Goal: Task Accomplishment & Management: Use online tool/utility

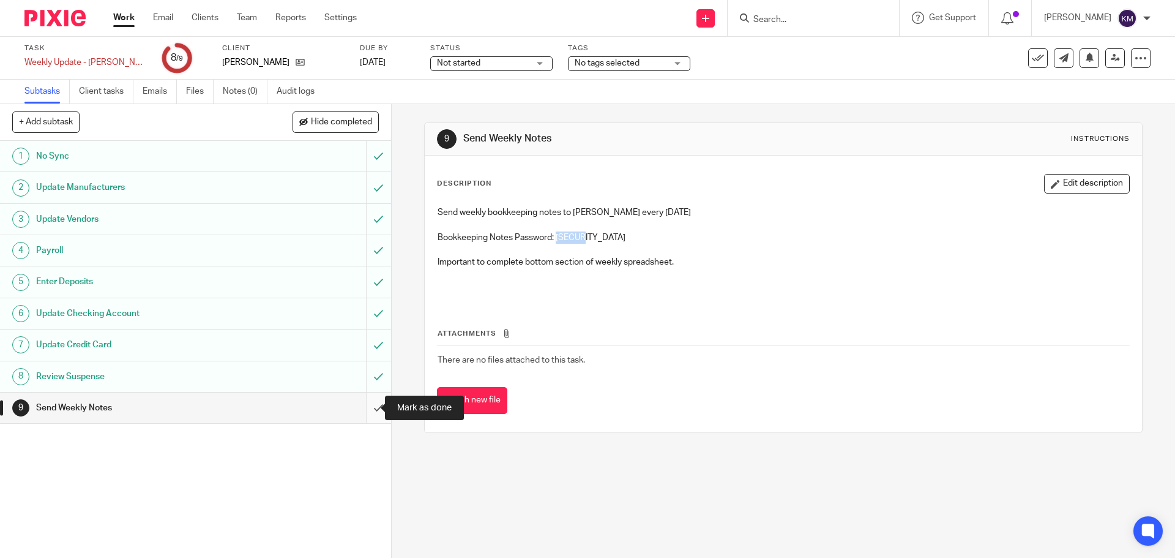
click at [368, 403] on input "submit" at bounding box center [195, 407] width 391 height 31
click at [119, 14] on link "Work" at bounding box center [123, 18] width 21 height 12
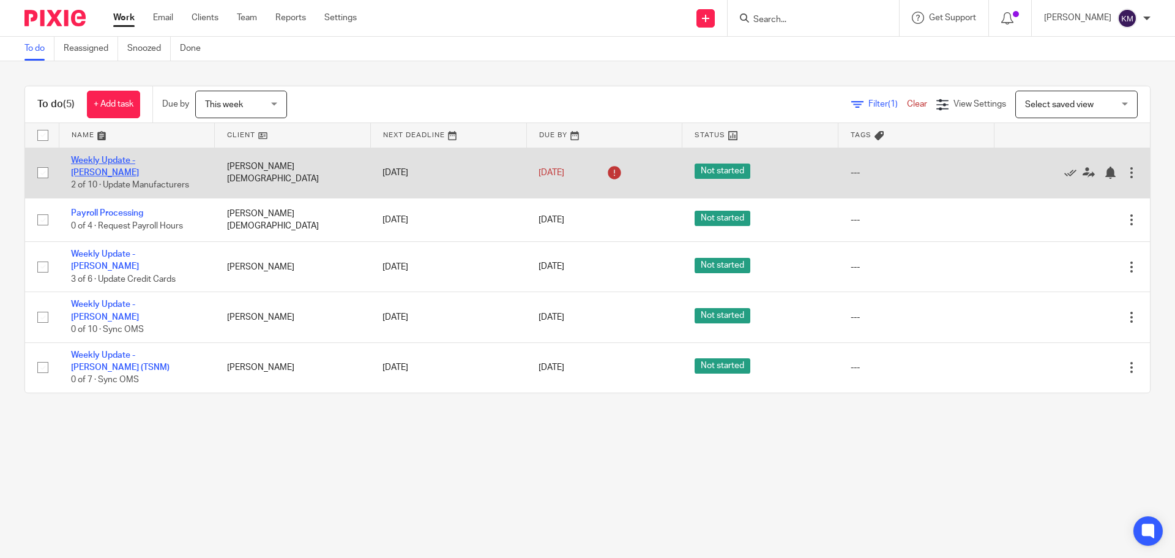
click at [124, 160] on link "Weekly Update - [PERSON_NAME]" at bounding box center [105, 166] width 68 height 21
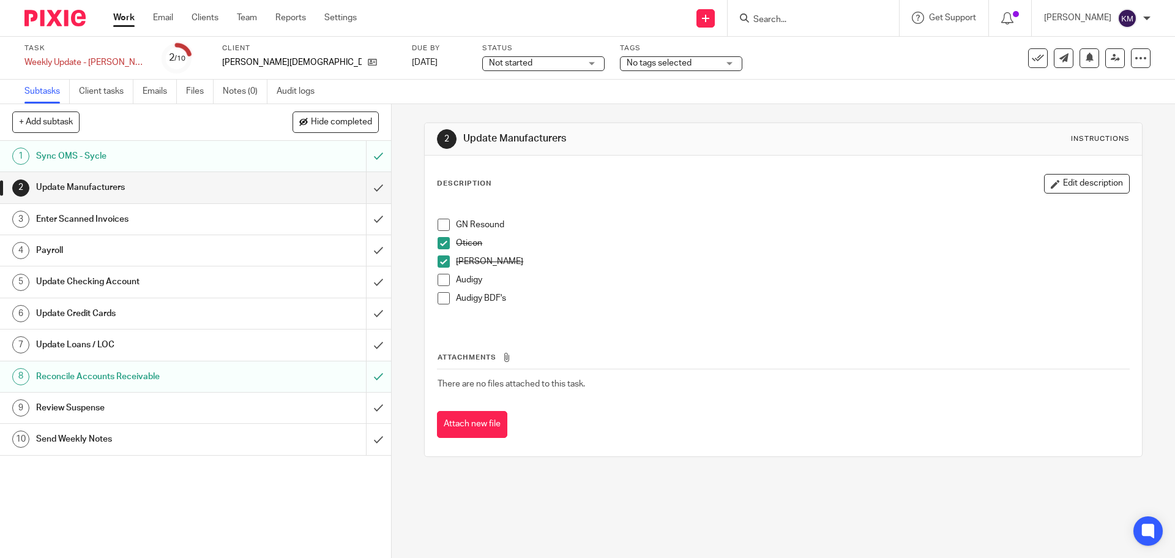
click at [264, 255] on div "Payroll" at bounding box center [195, 250] width 318 height 18
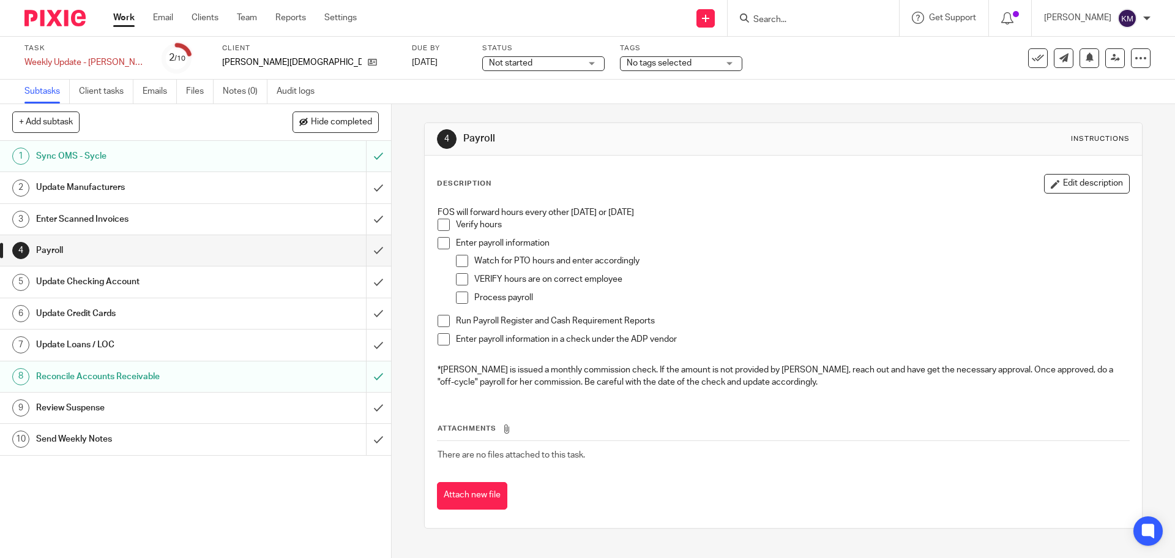
click at [217, 271] on link "5 Update Checking Account" at bounding box center [183, 281] width 366 height 31
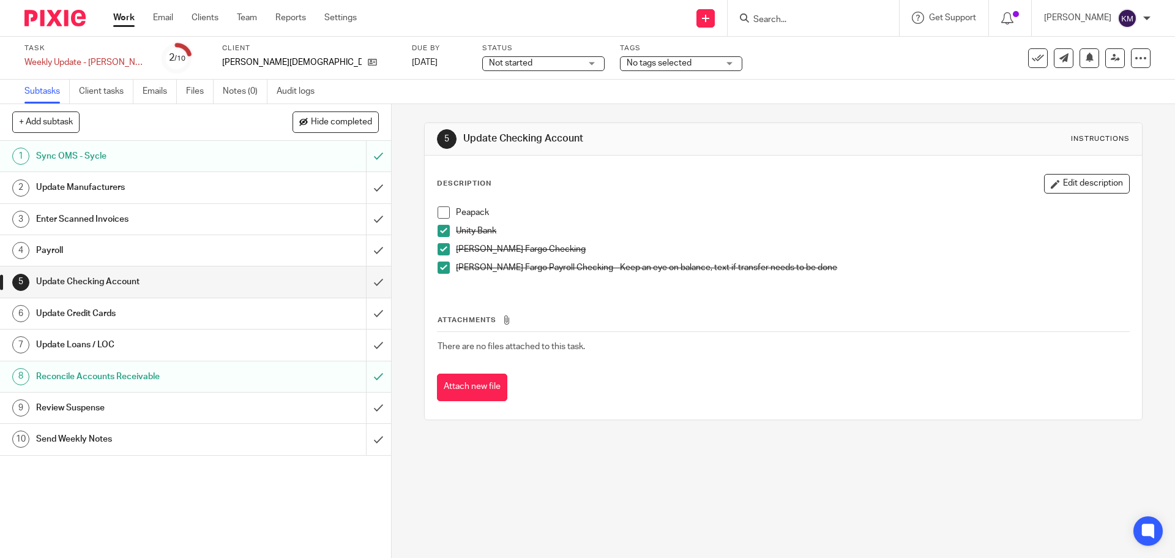
click at [166, 192] on h1 "Update Manufacturers" at bounding box center [142, 187] width 212 height 18
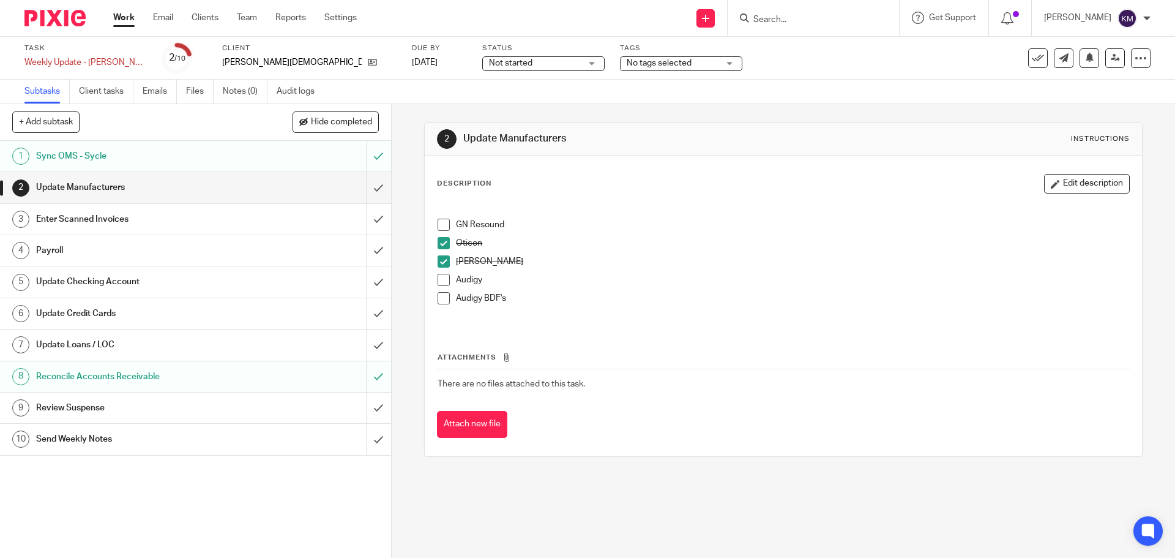
click at [440, 297] on span at bounding box center [444, 298] width 12 height 12
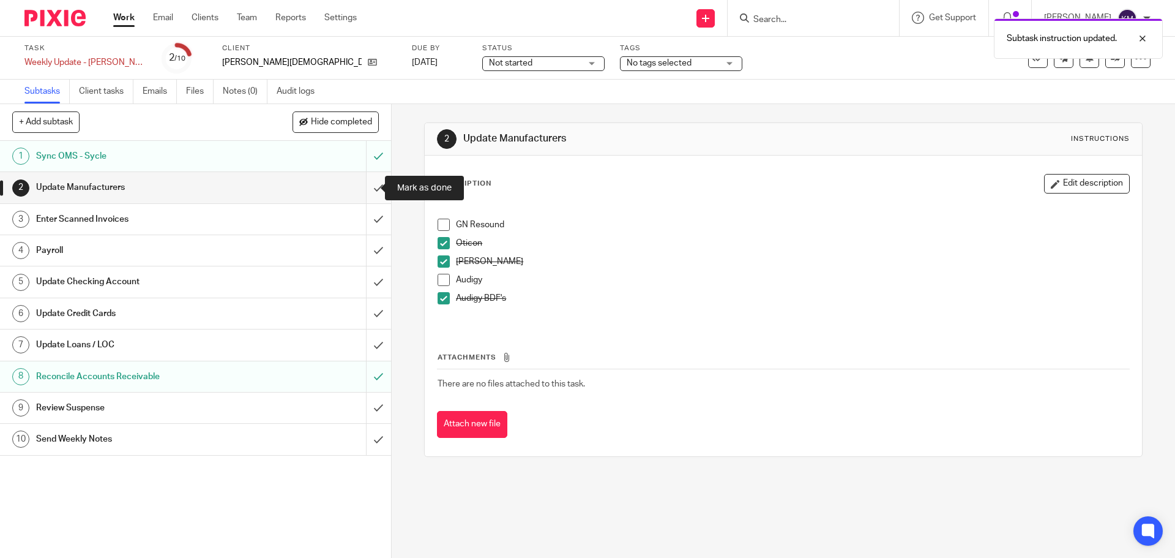
click at [370, 186] on input "submit" at bounding box center [195, 187] width 391 height 31
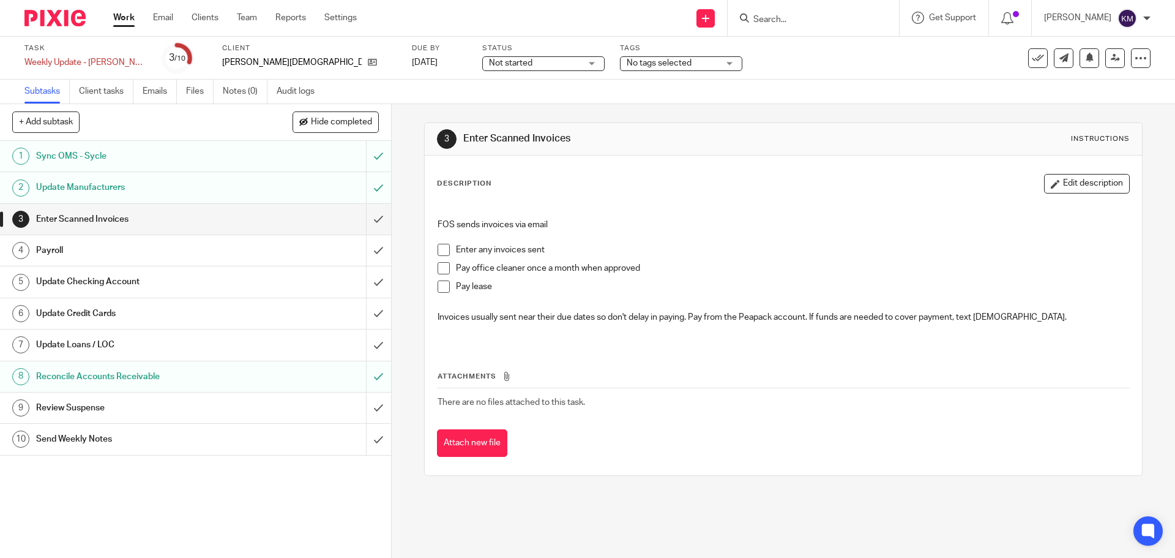
click at [441, 252] on span at bounding box center [444, 250] width 12 height 12
click at [441, 267] on span at bounding box center [444, 268] width 12 height 12
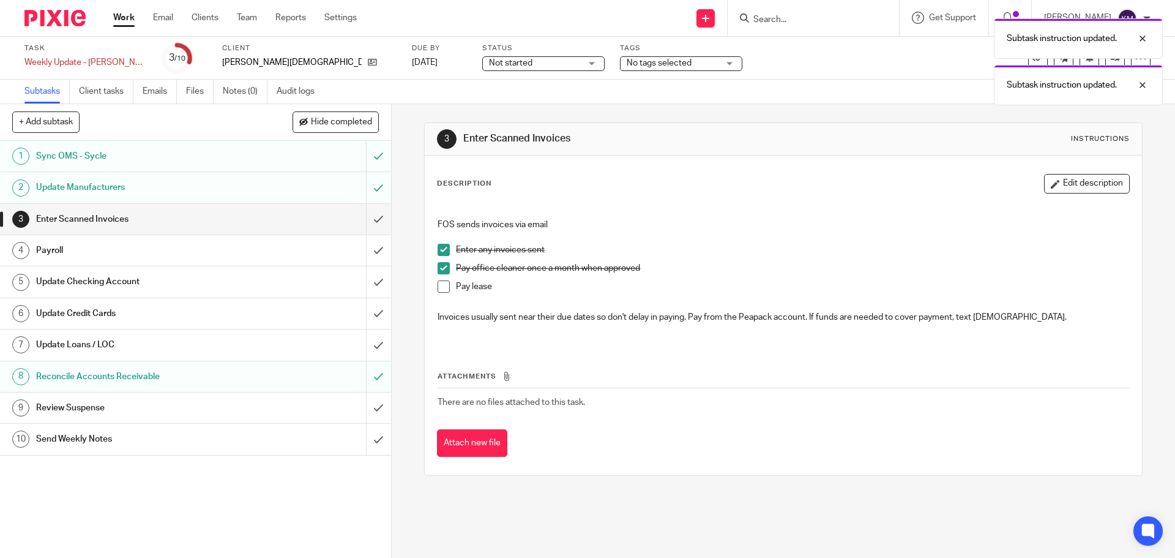
click at [439, 285] on span at bounding box center [444, 286] width 12 height 12
click at [365, 219] on input "submit" at bounding box center [195, 219] width 391 height 31
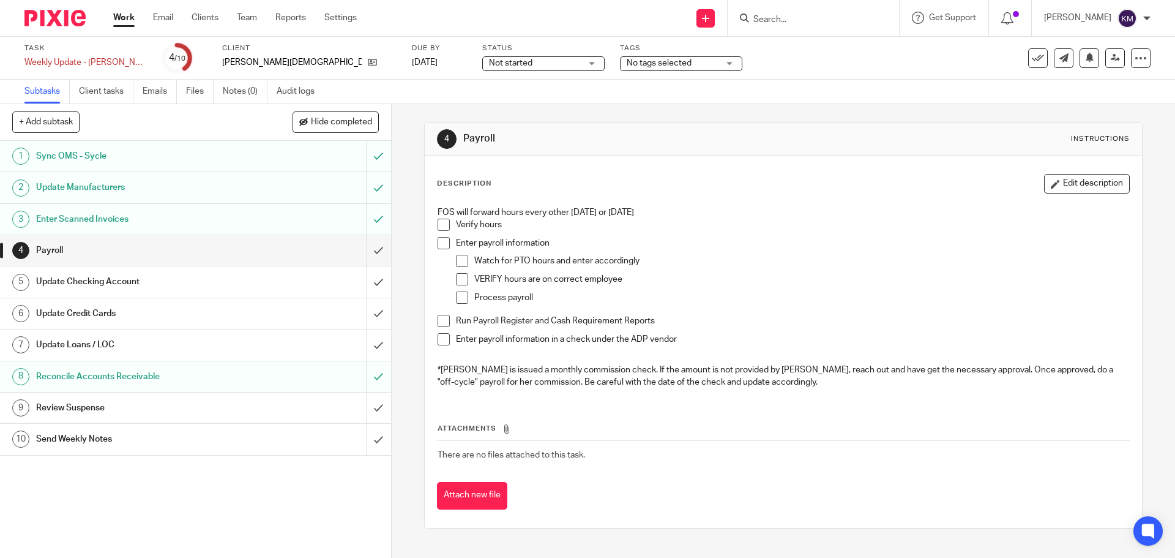
click at [299, 278] on div "Update Checking Account" at bounding box center [195, 281] width 318 height 18
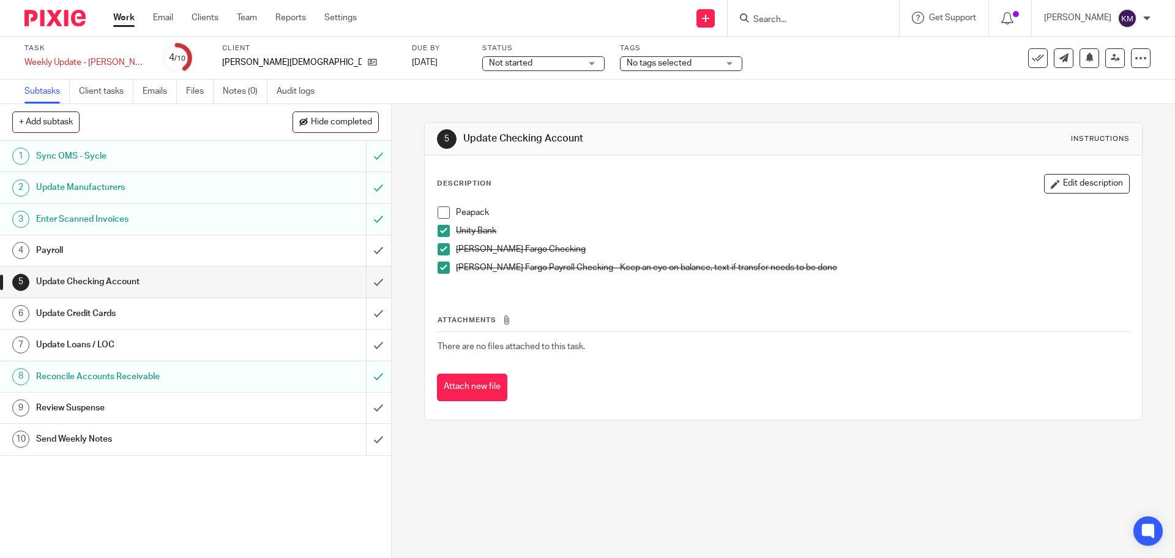
click at [441, 209] on span at bounding box center [444, 212] width 12 height 12
click at [373, 279] on input "submit" at bounding box center [195, 281] width 391 height 31
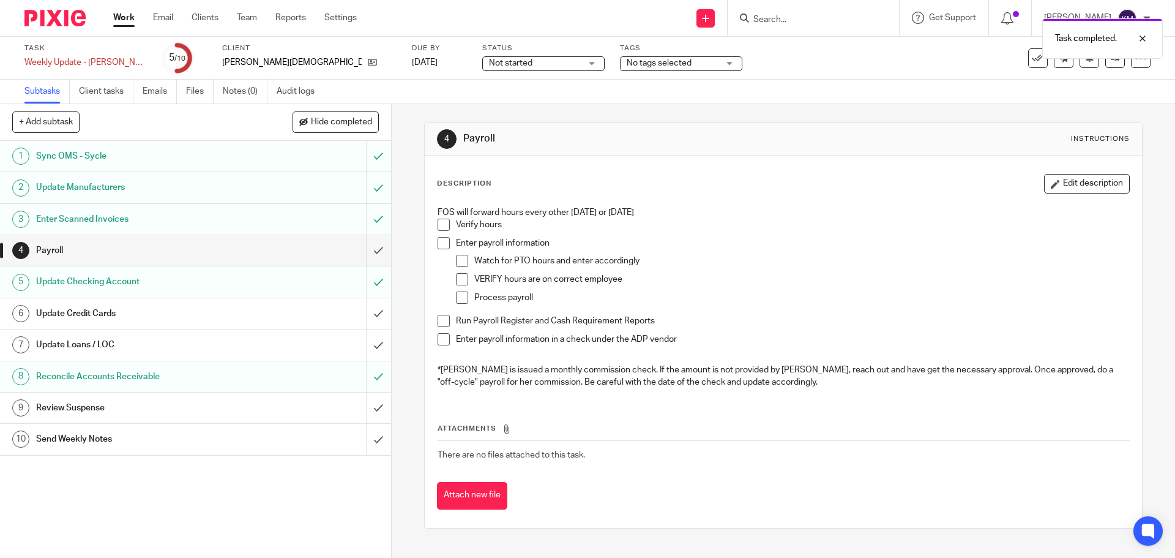
click at [282, 315] on div "Update Credit Cards" at bounding box center [195, 313] width 318 height 18
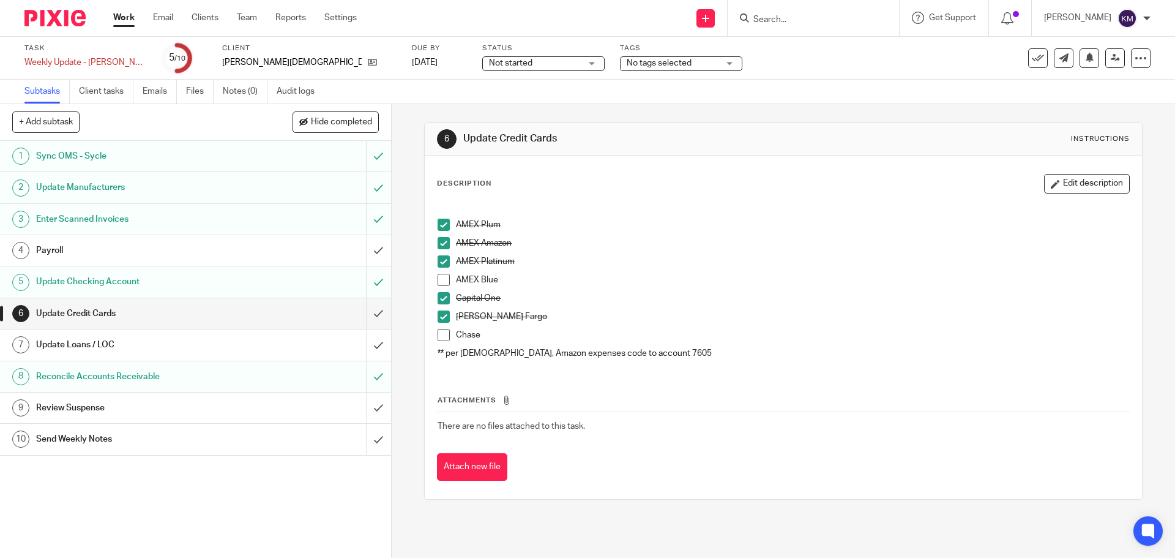
click at [285, 405] on div "Review Suspense" at bounding box center [195, 408] width 318 height 18
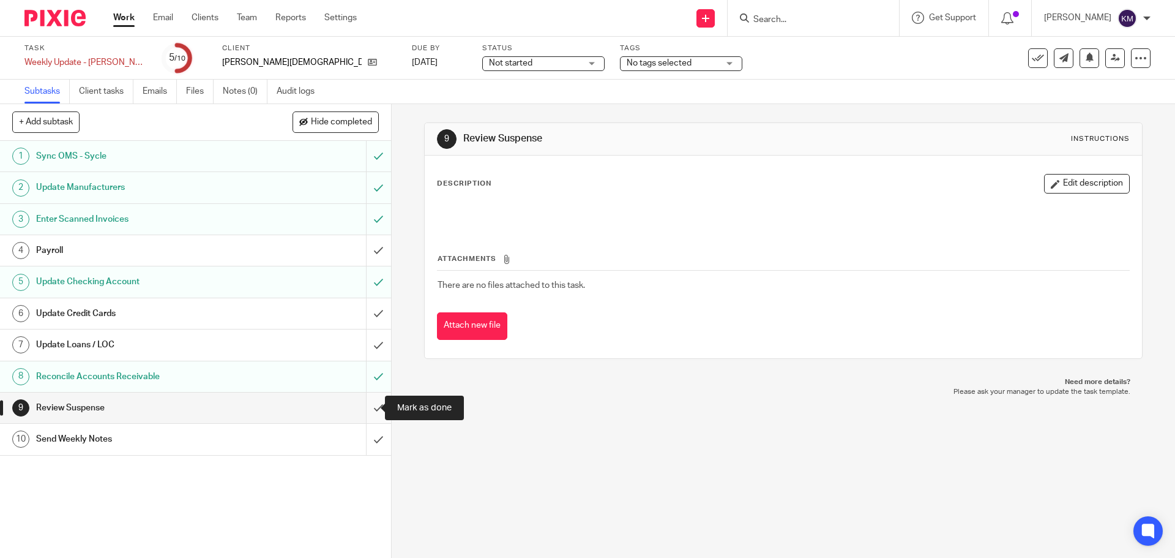
click at [361, 405] on input "submit" at bounding box center [195, 407] width 391 height 31
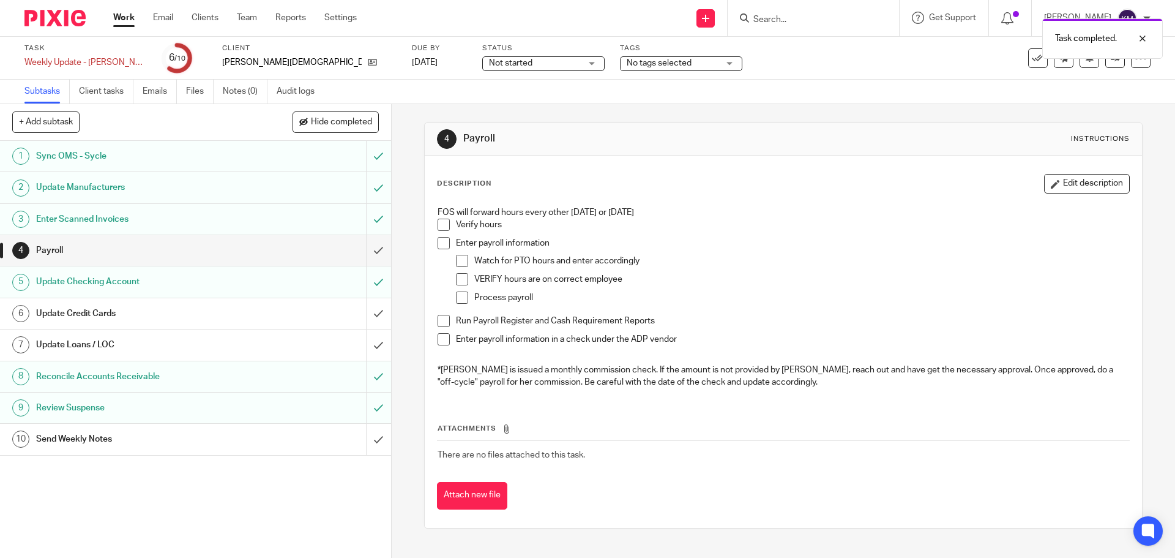
click at [318, 340] on div "Update Loans / LOC" at bounding box center [195, 344] width 318 height 18
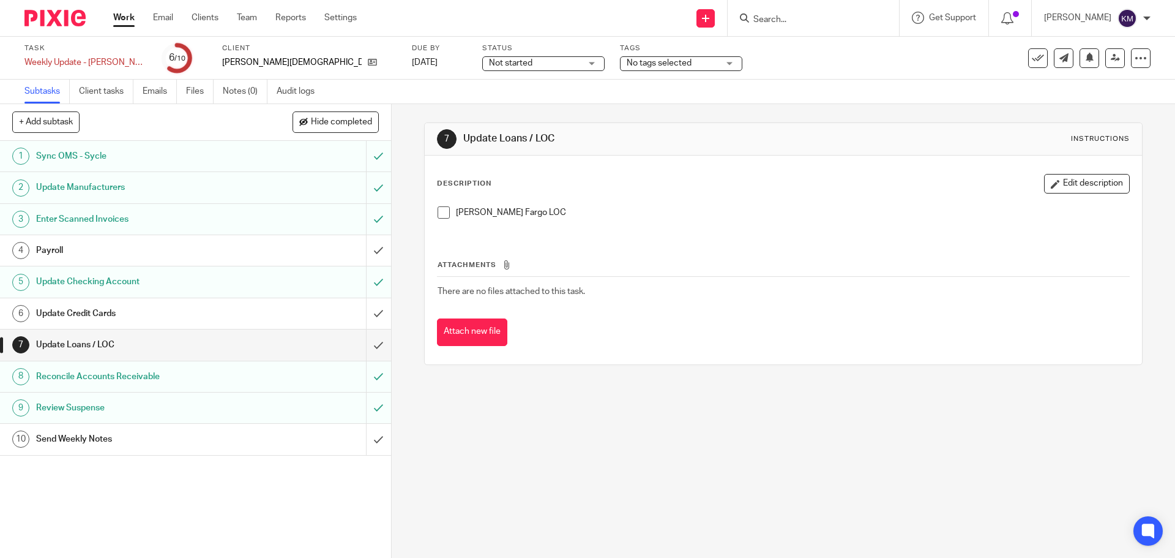
click at [438, 211] on span at bounding box center [444, 212] width 12 height 12
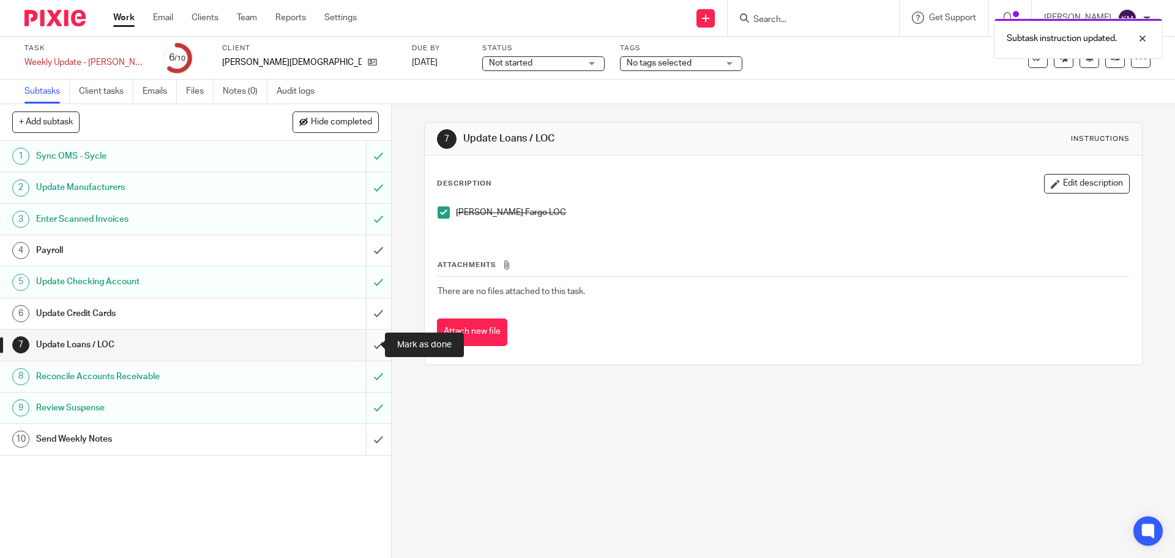
click at [367, 345] on input "submit" at bounding box center [195, 344] width 391 height 31
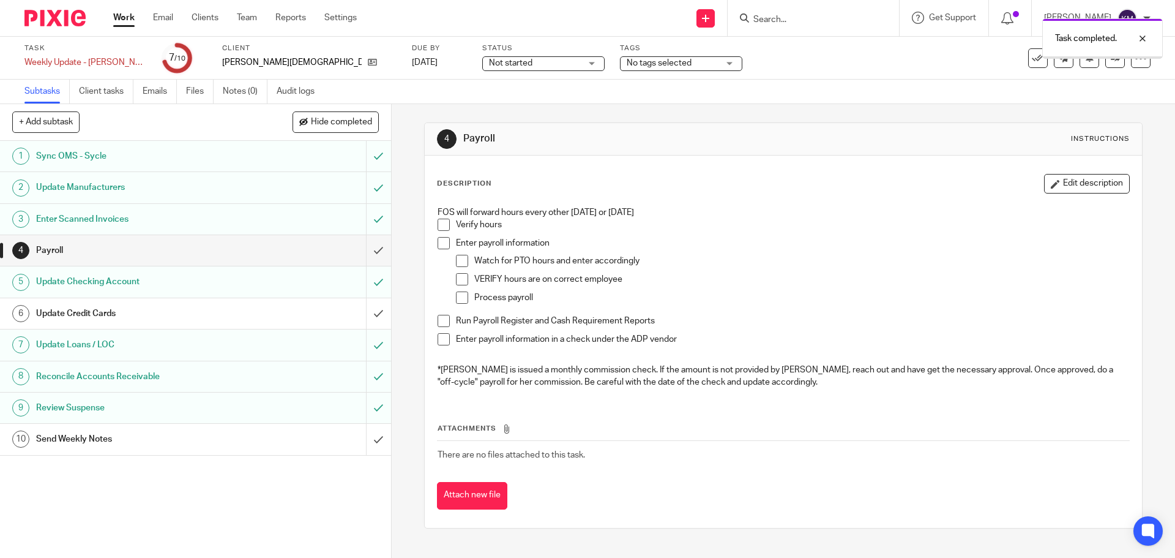
click at [333, 311] on div "Update Credit Cards" at bounding box center [195, 313] width 318 height 18
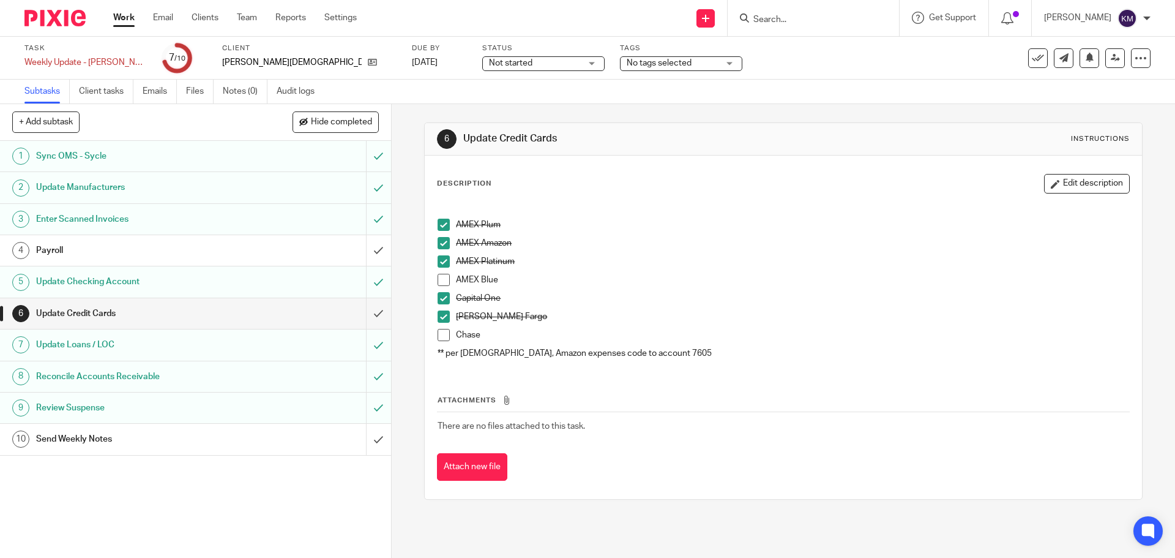
click at [318, 439] on div "Send Weekly Notes" at bounding box center [195, 439] width 318 height 18
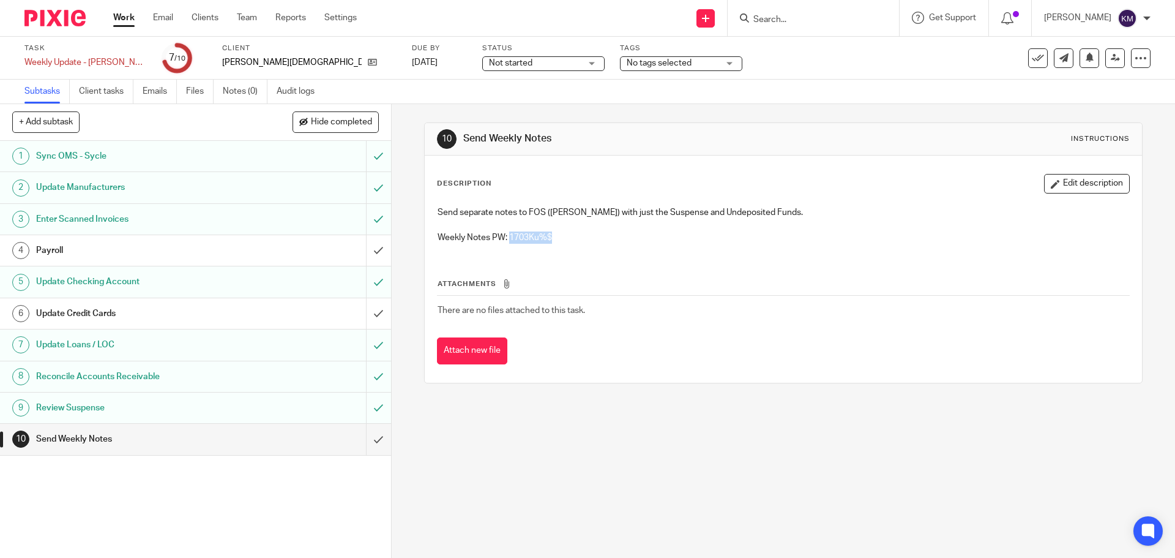
drag, startPoint x: 508, startPoint y: 236, endPoint x: 559, endPoint y: 233, distance: 51.6
click at [552, 232] on p "Weekly Notes PW: 1703Ku%$" at bounding box center [783, 237] width 691 height 12
copy p "1703Ku%$"
